Goal: Task Accomplishment & Management: Use online tool/utility

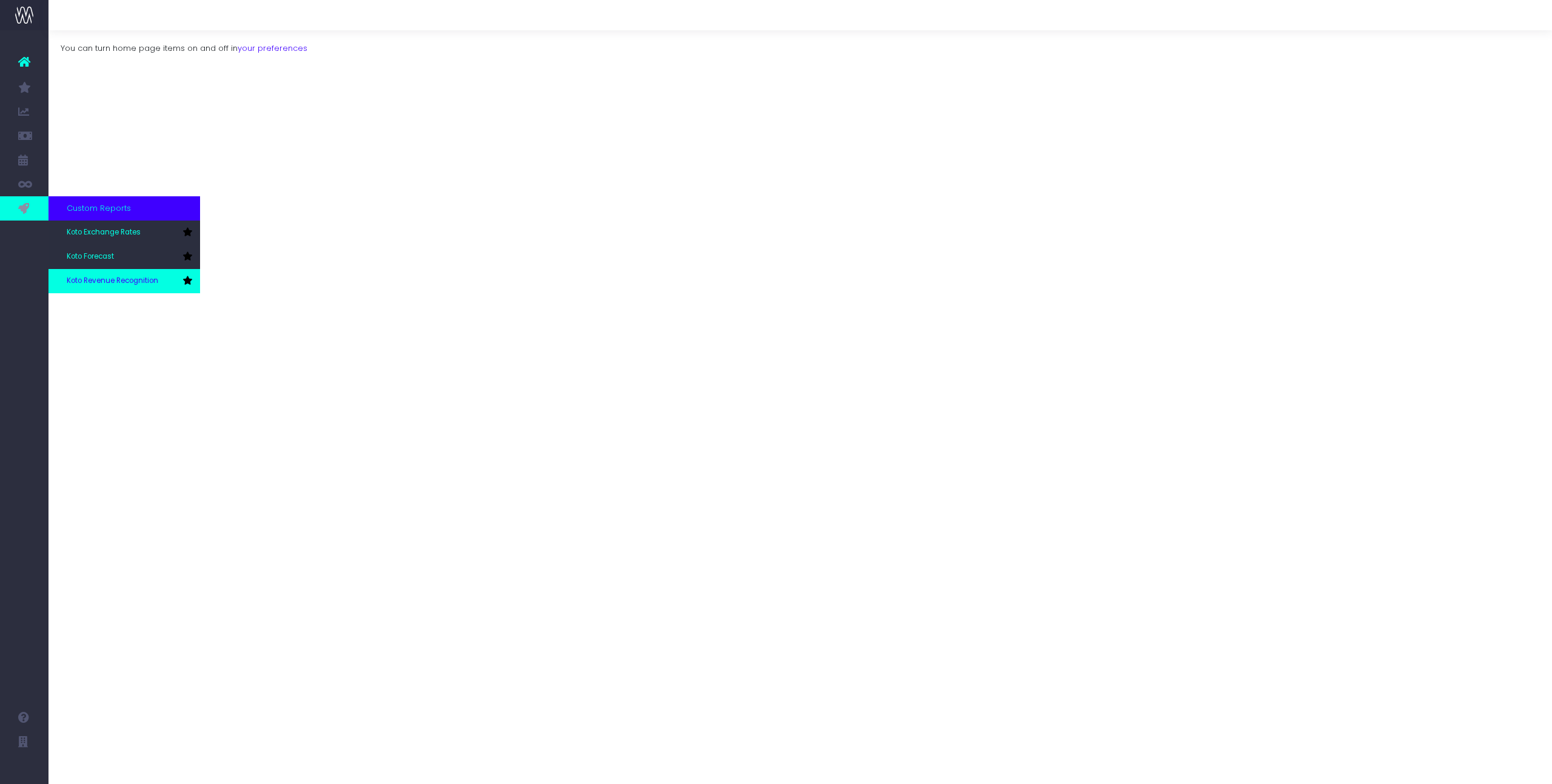
click at [97, 275] on link "Koto Revenue Recognition" at bounding box center [125, 281] width 152 height 24
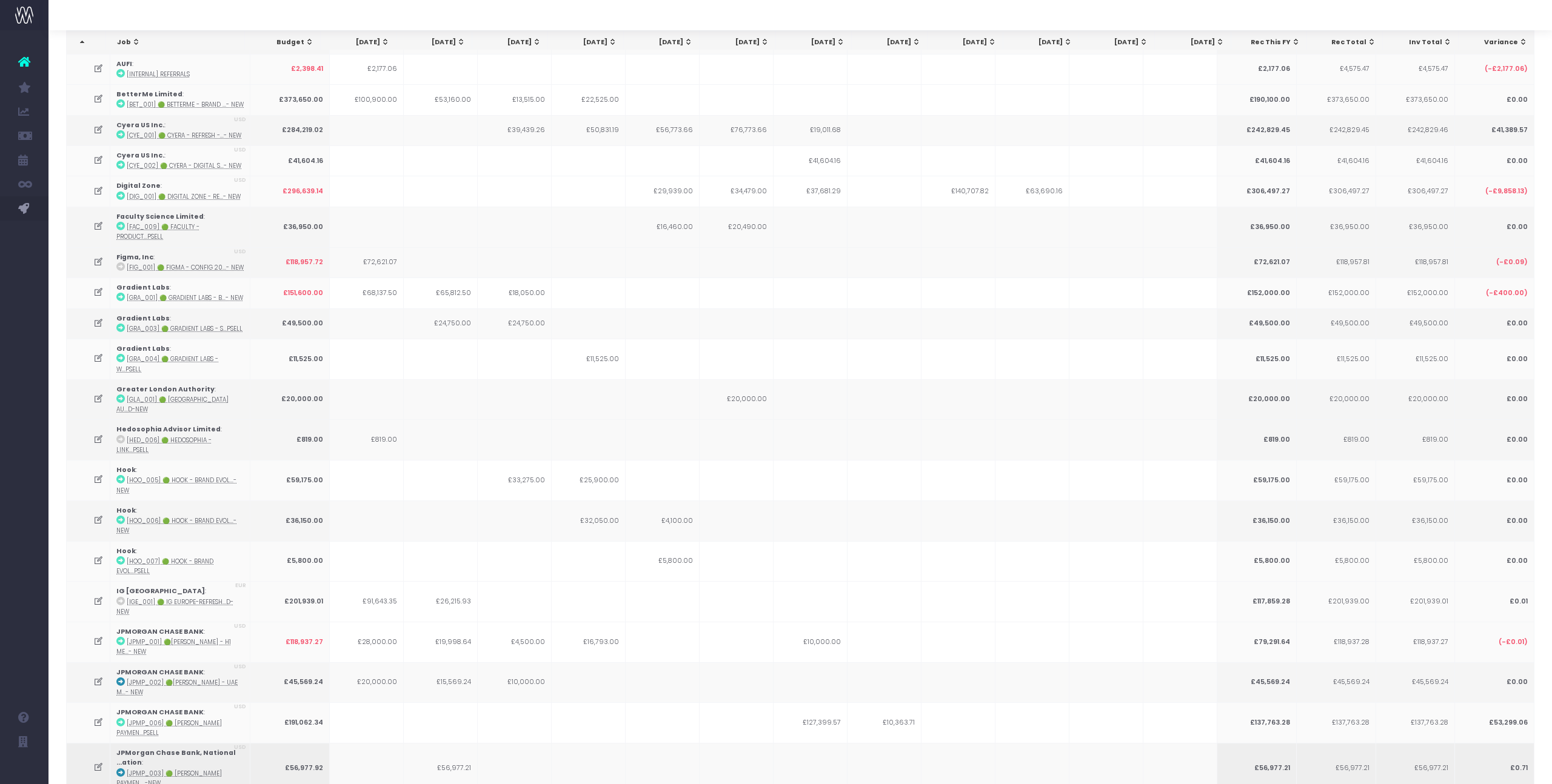
scroll to position [140, 0]
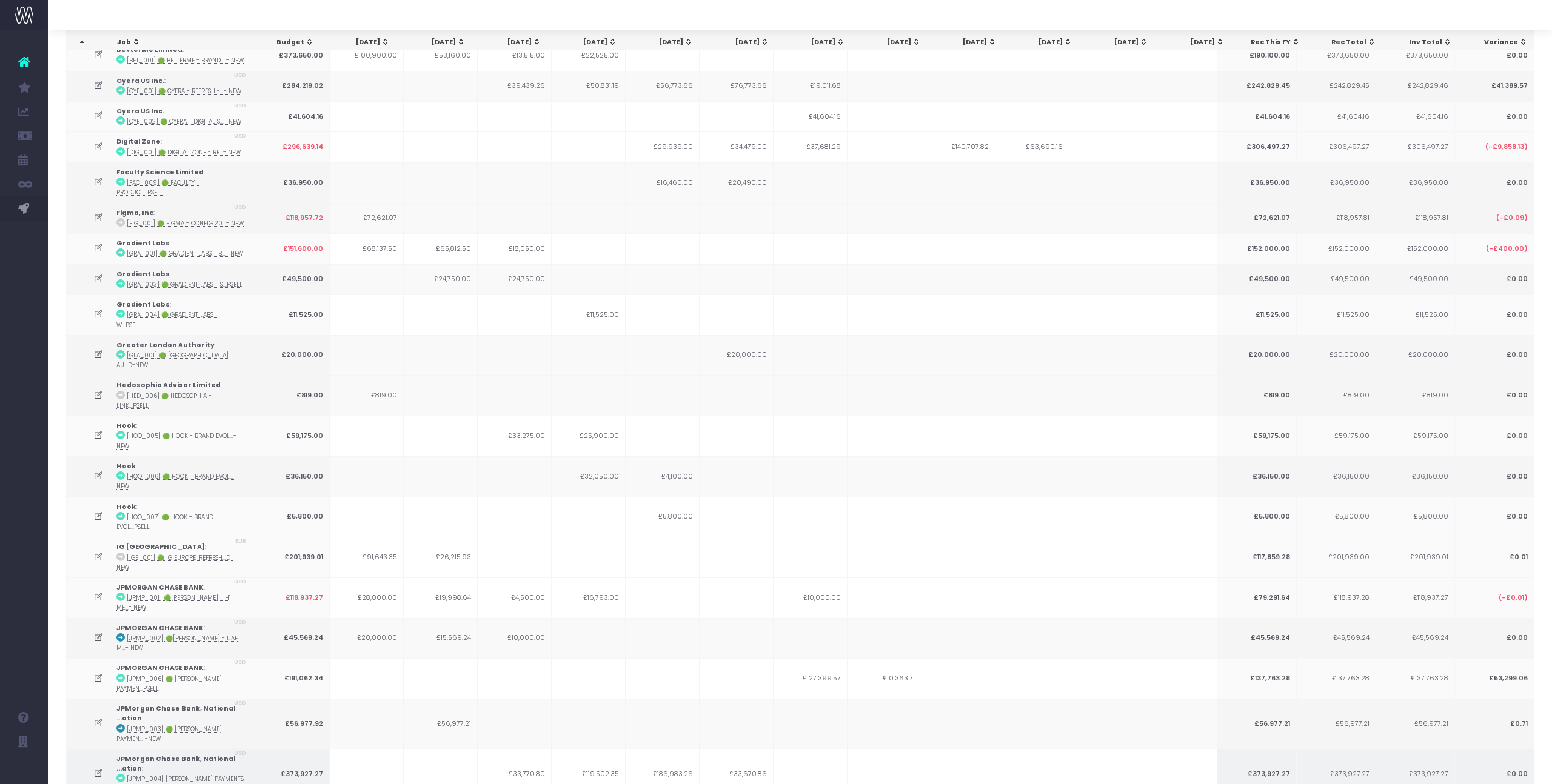
click at [97, 768] on icon at bounding box center [98, 773] width 10 height 10
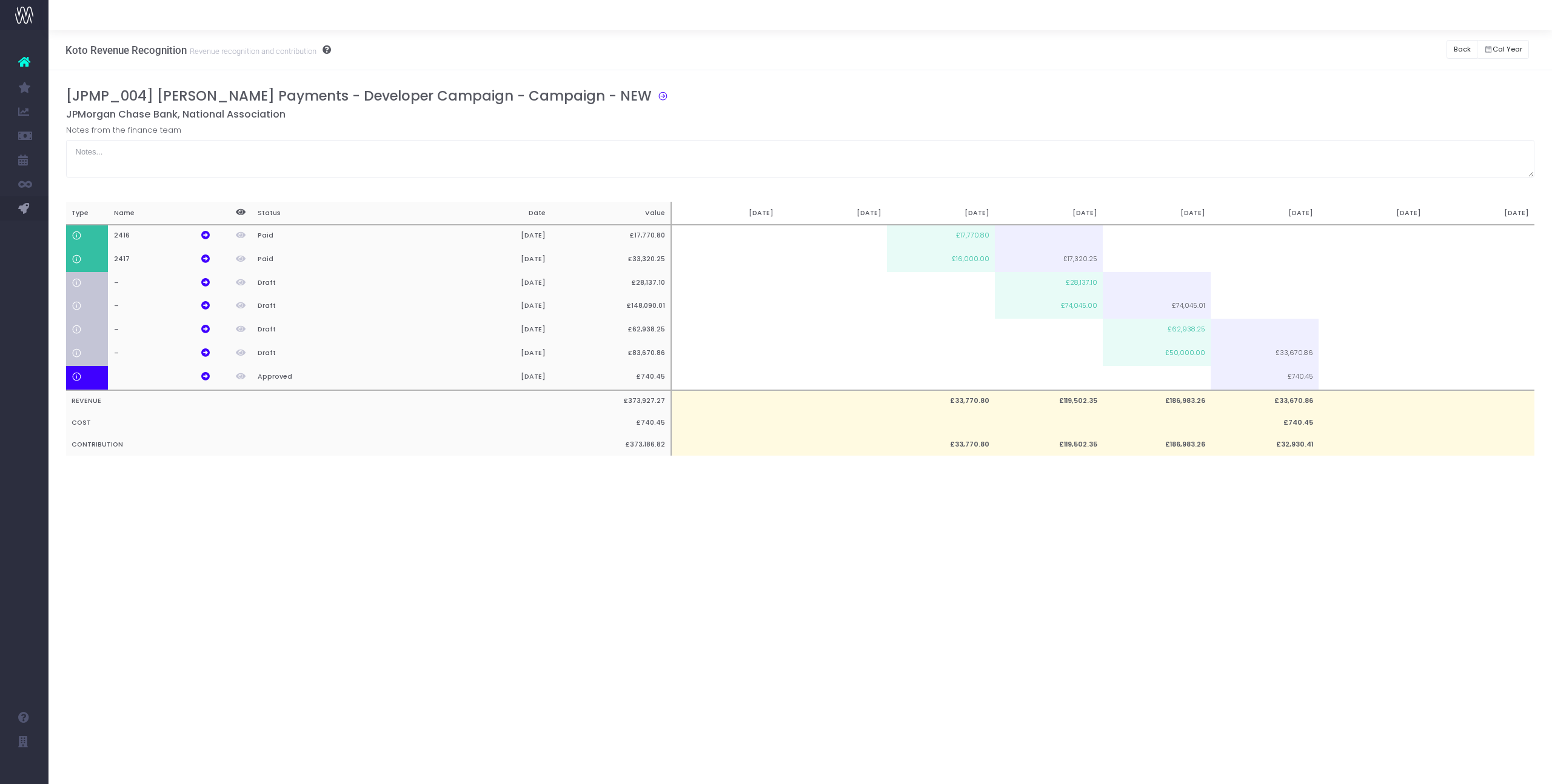
scroll to position [0, 0]
click at [1162, 334] on td "£62,938.25" at bounding box center [1157, 330] width 108 height 24
type input "52938.25"
click at [1452, 42] on button "Back" at bounding box center [1462, 49] width 31 height 19
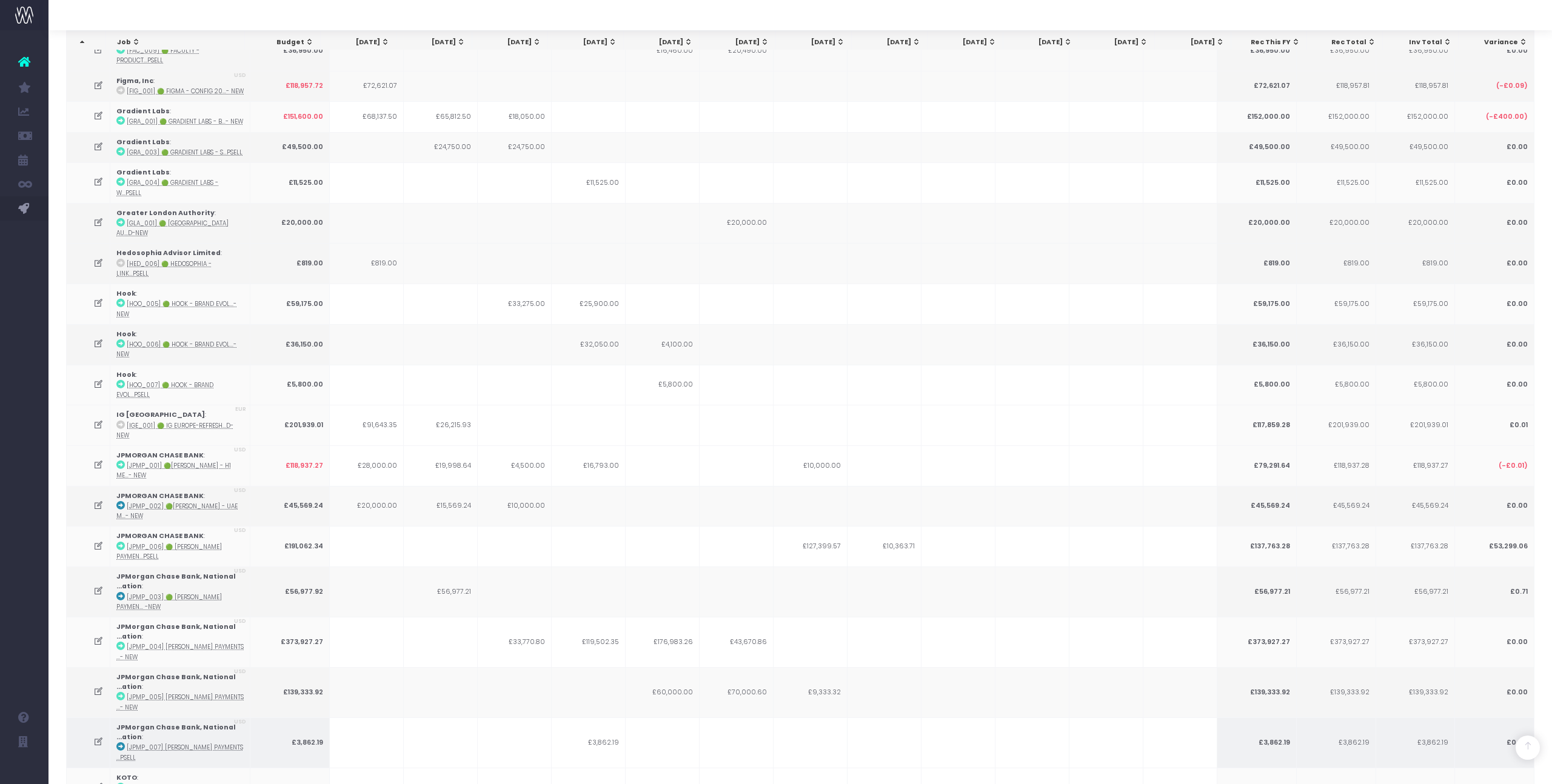
scroll to position [273, 0]
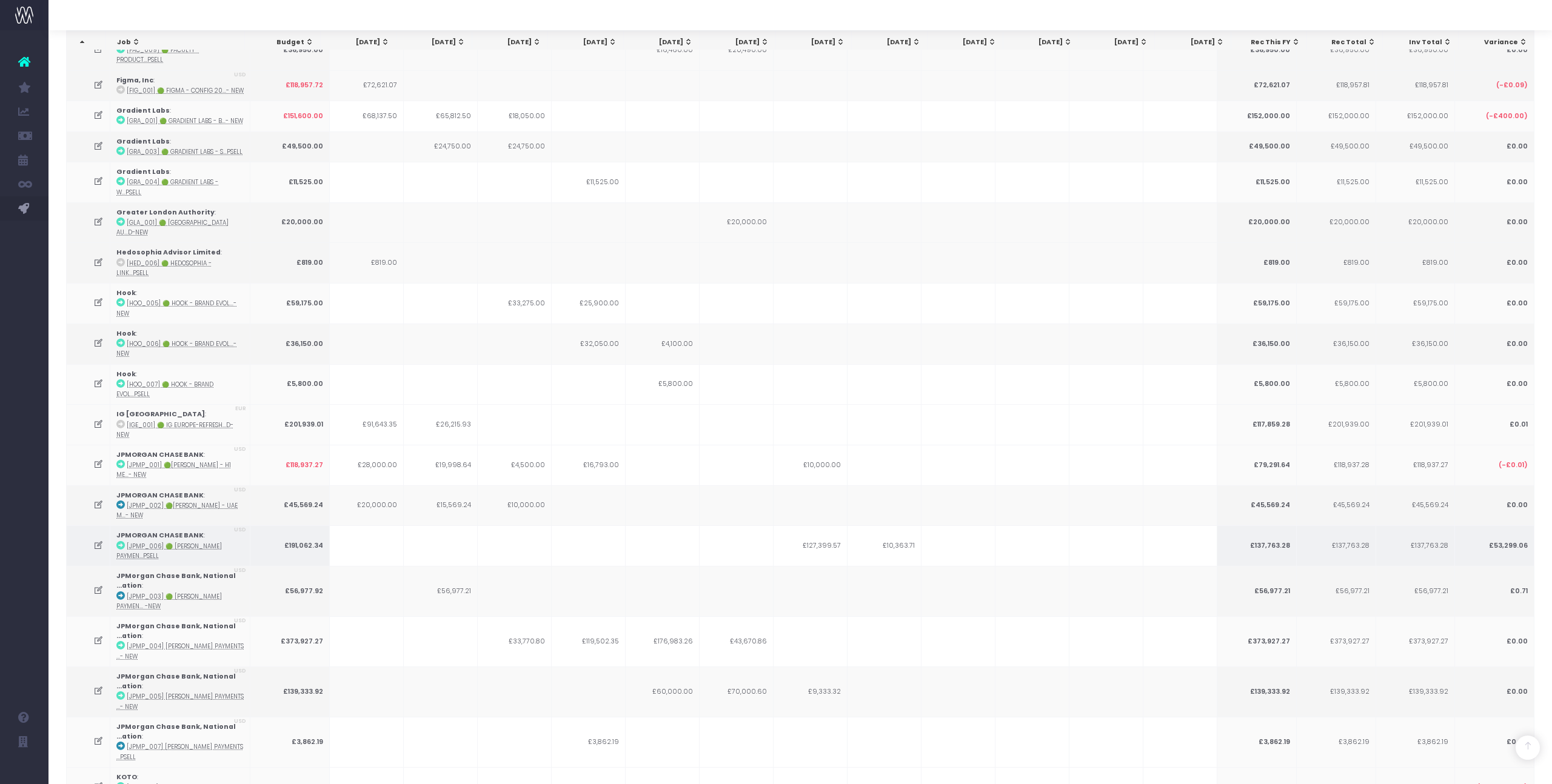
click at [96, 541] on icon at bounding box center [98, 545] width 10 height 10
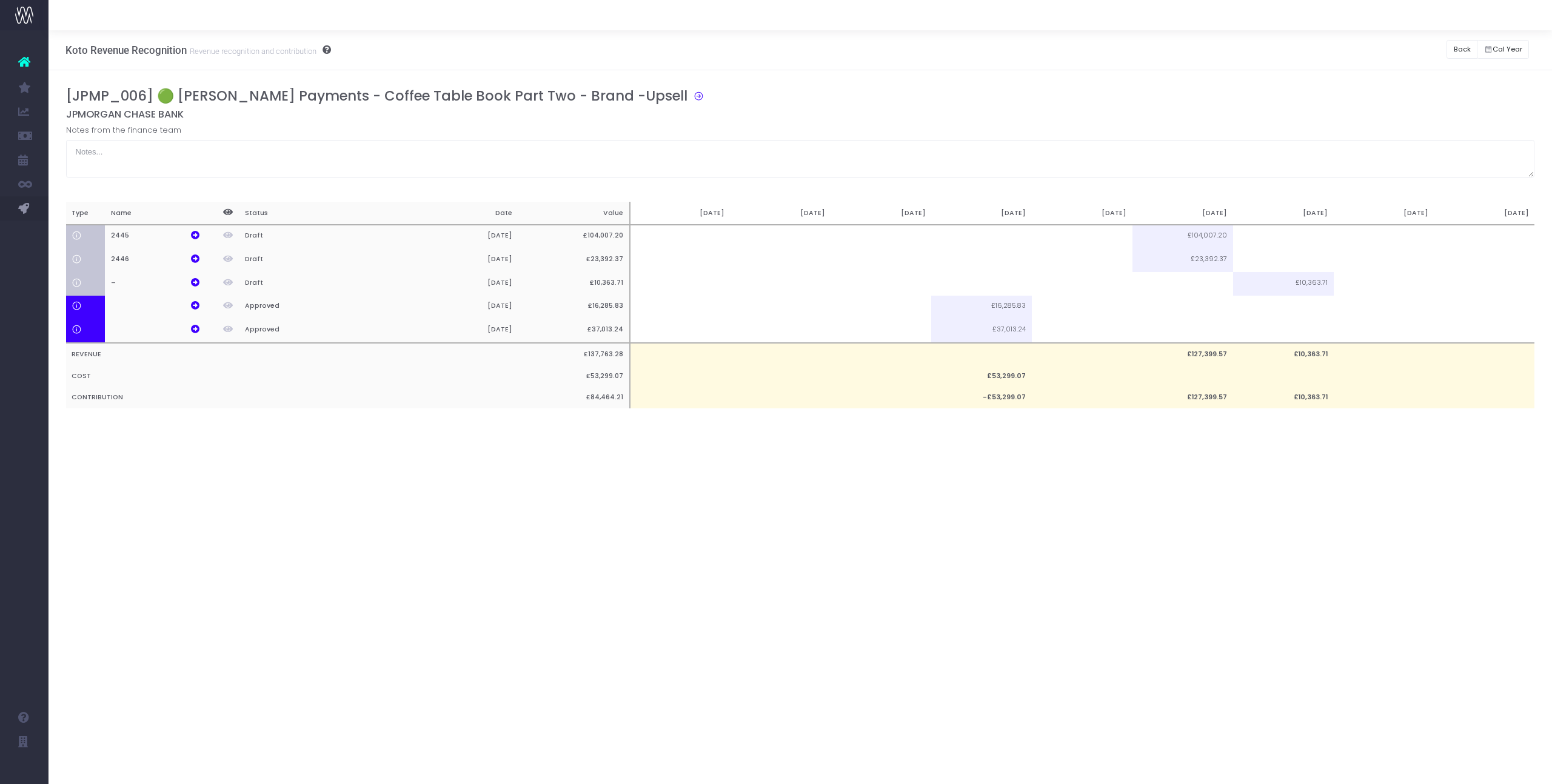
scroll to position [0, 0]
click at [1002, 233] on td at bounding box center [982, 237] width 101 height 24
type input "20000"
click at [1465, 47] on button "Back" at bounding box center [1462, 49] width 31 height 19
